Goal: Use online tool/utility: Utilize a website feature to perform a specific function

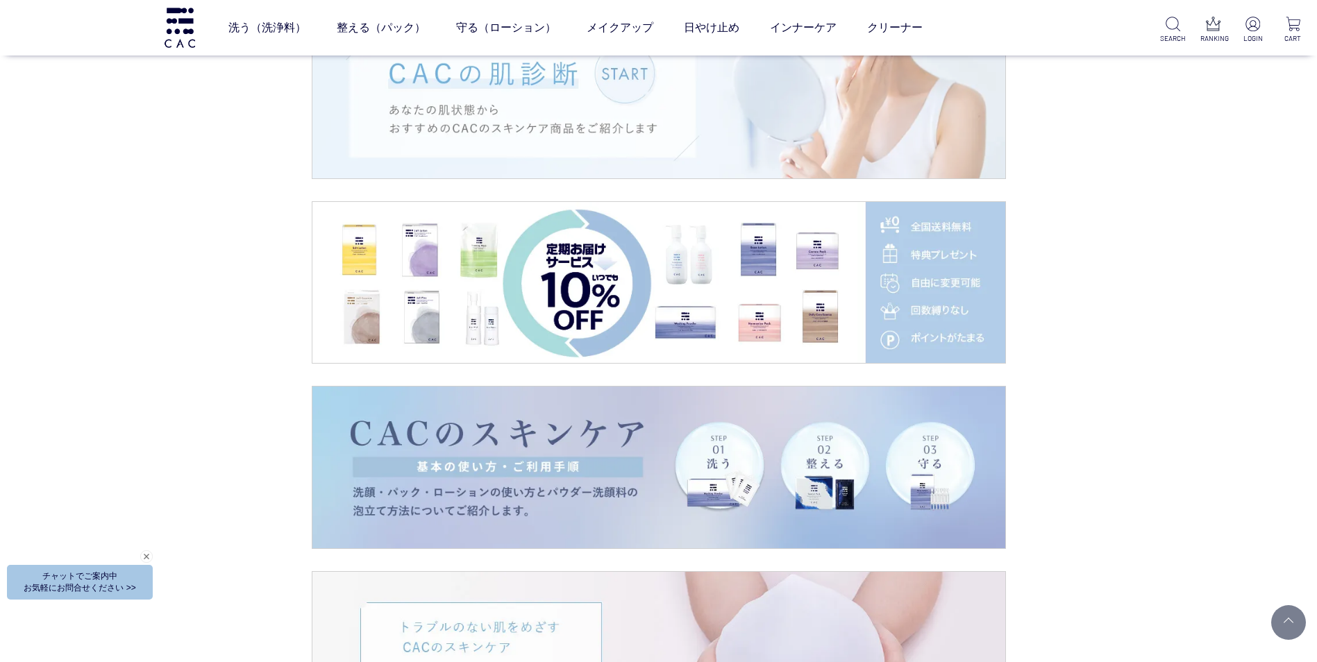
scroll to position [2014, 0]
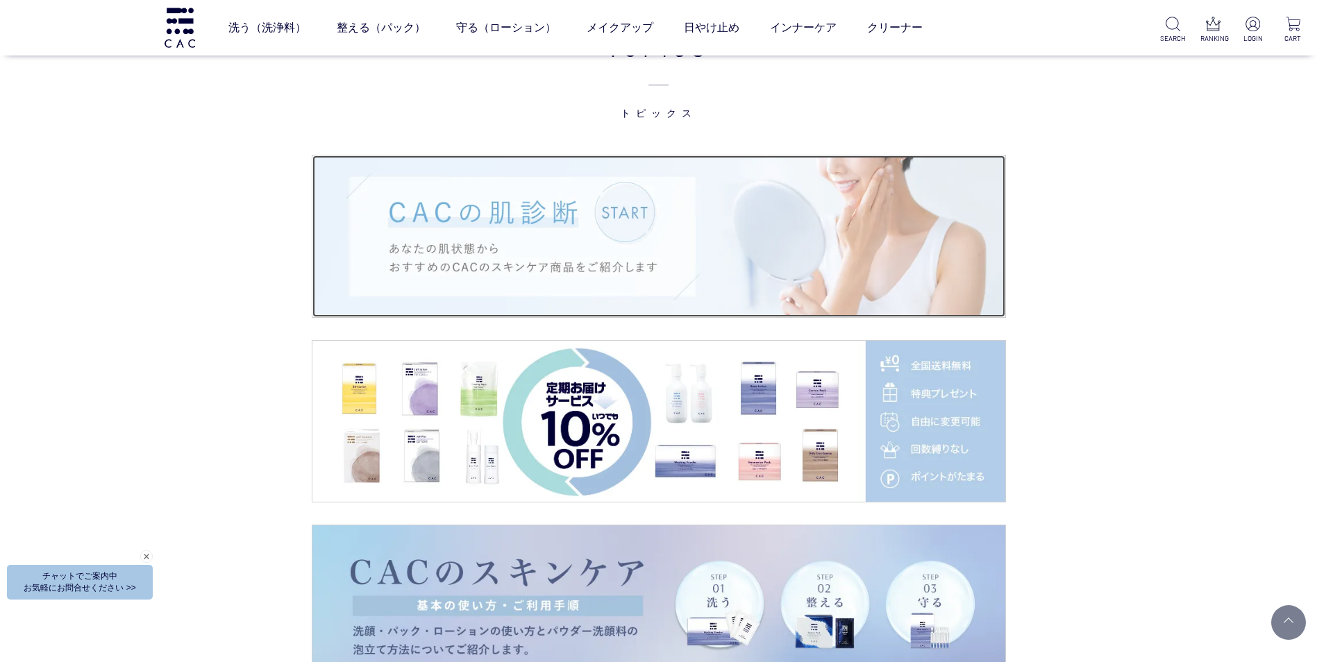
click at [723, 251] on img at bounding box center [658, 237] width 693 height 162
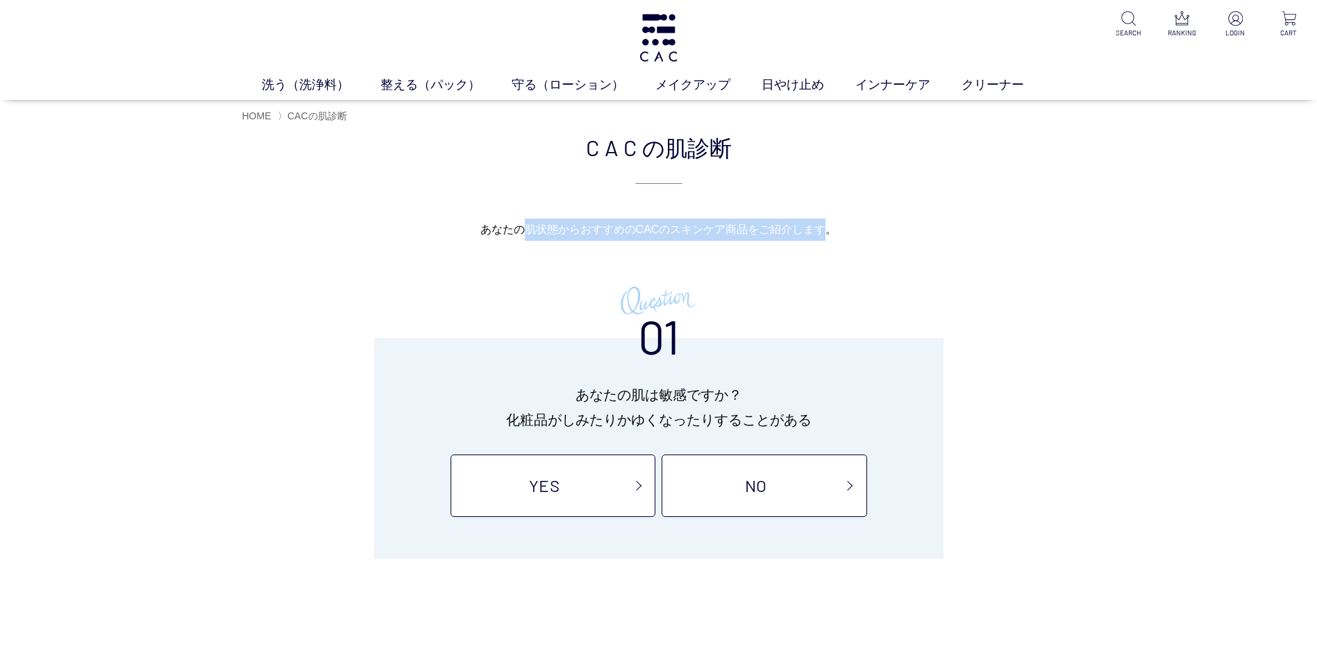
drag, startPoint x: 829, startPoint y: 233, endPoint x: 526, endPoint y: 230, distance: 303.5
click at [526, 230] on p "あなたの肌状態から おすすめのCACのスキンケア商品を ご紹介します。" at bounding box center [658, 230] width 833 height 22
copy p "肌状態から おすすめのCACのスキンケア商品を ご紹介します"
drag, startPoint x: 854, startPoint y: 301, endPoint x: 1129, endPoint y: 161, distance: 308.7
click at [855, 293] on div "あなたの肌状態から おすすめのCACのスキンケア商品を ご紹介します。 01 あなたの肌は敏感ですか？ 化粧品がしみたりかゆくなったりすることがある YES …" at bounding box center [658, 389] width 833 height 340
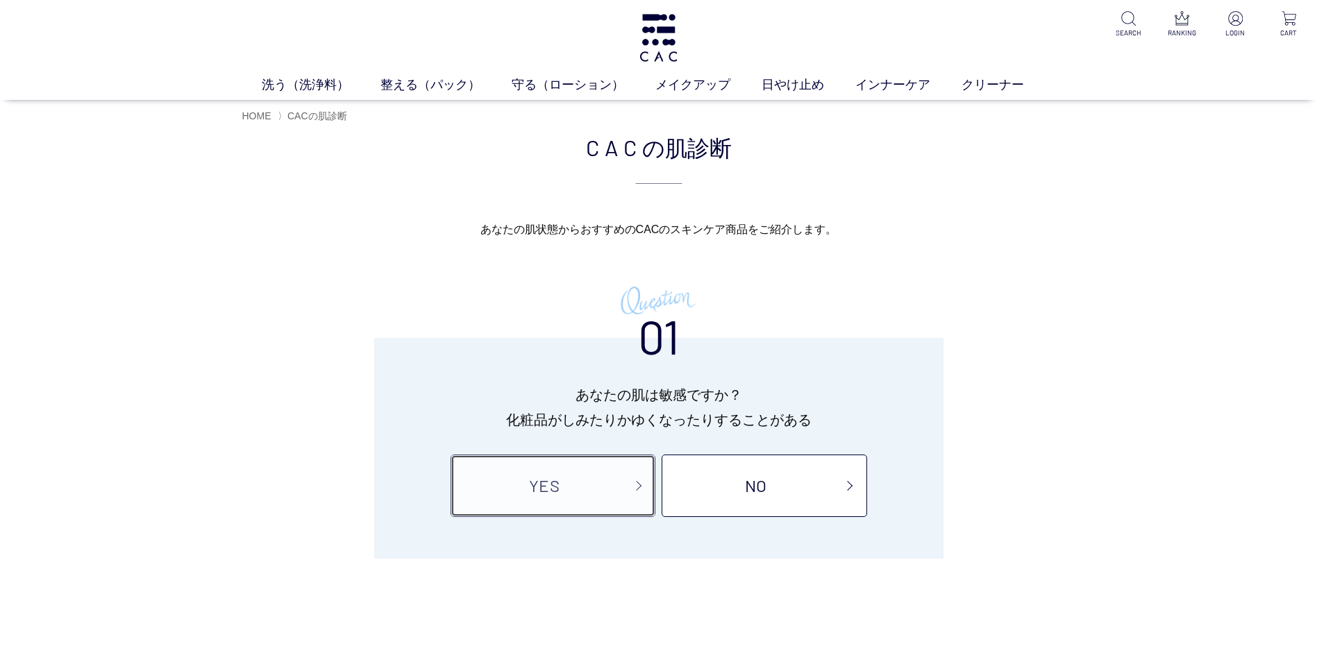
click at [609, 495] on link "YES" at bounding box center [553, 486] width 205 height 62
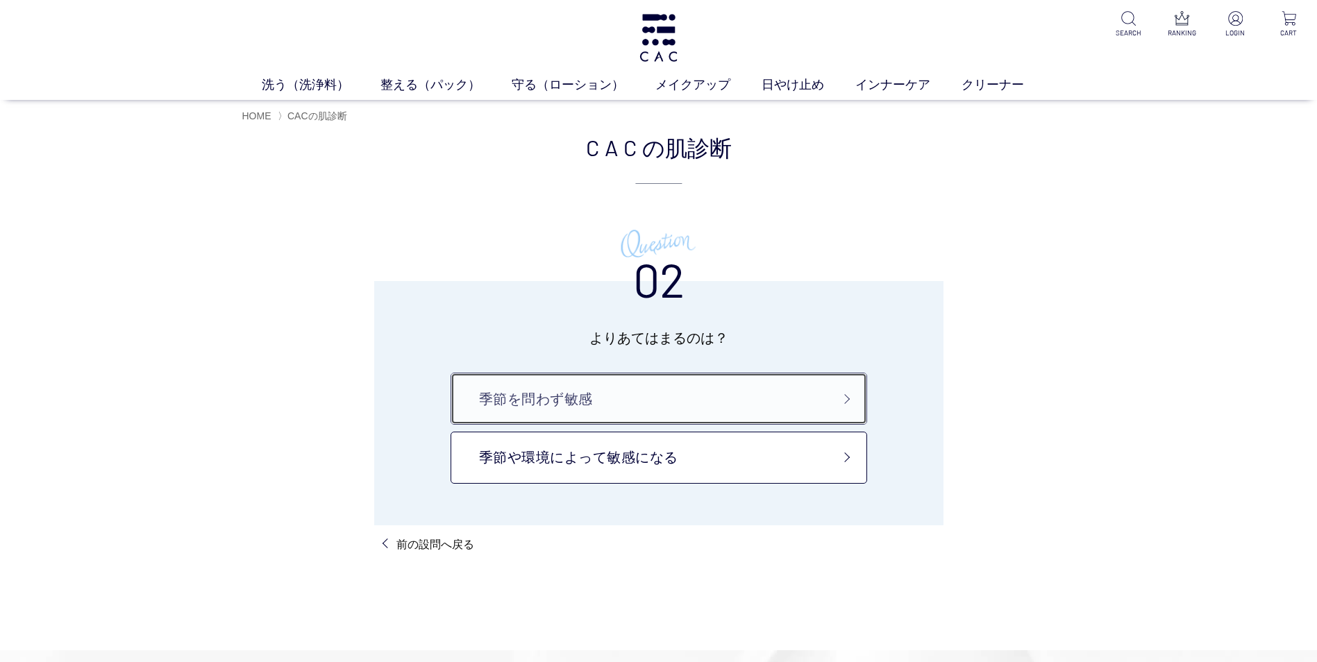
click at [681, 402] on link "季節を問わず敏感" at bounding box center [659, 399] width 417 height 52
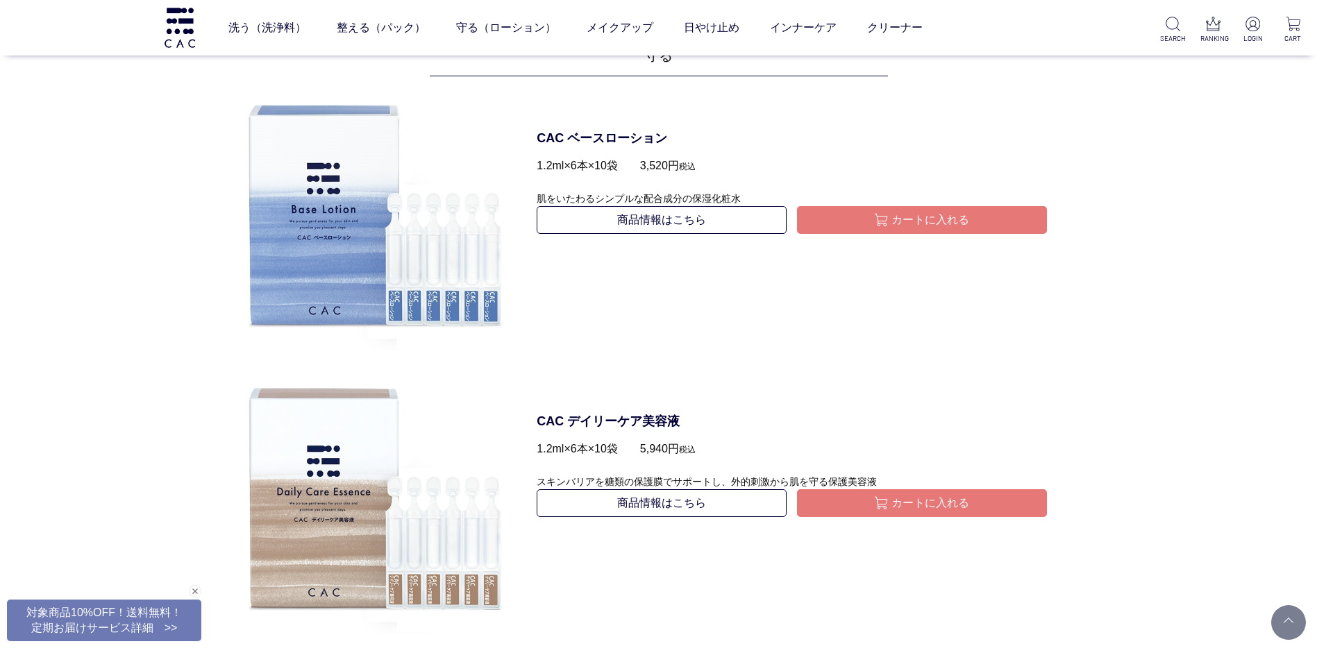
scroll to position [1181, 0]
